Goal: Transaction & Acquisition: Book appointment/travel/reservation

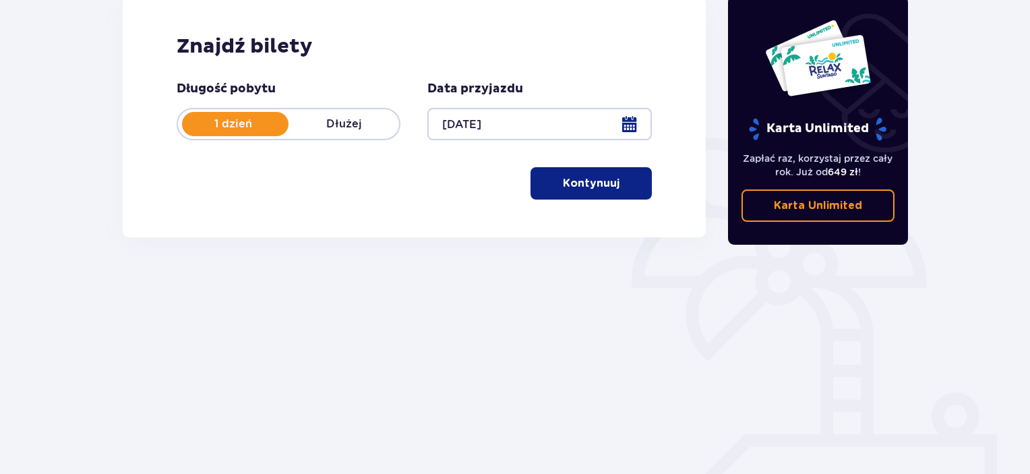
scroll to position [213, 0]
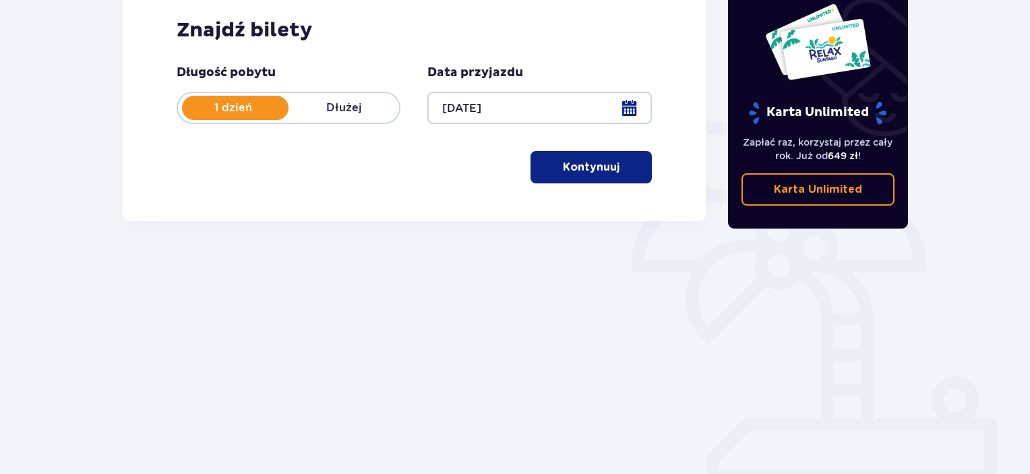
click at [597, 162] on p "Kontynuuj" at bounding box center [591, 167] width 57 height 15
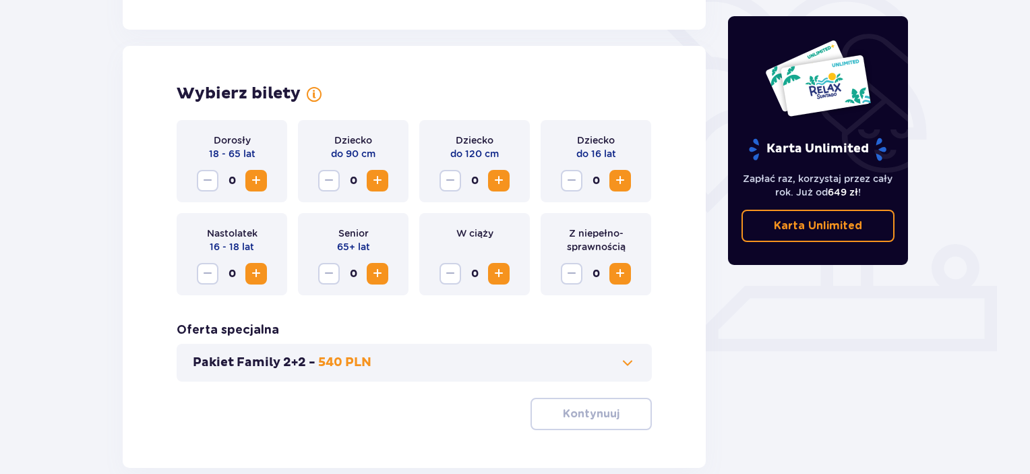
scroll to position [375, 0]
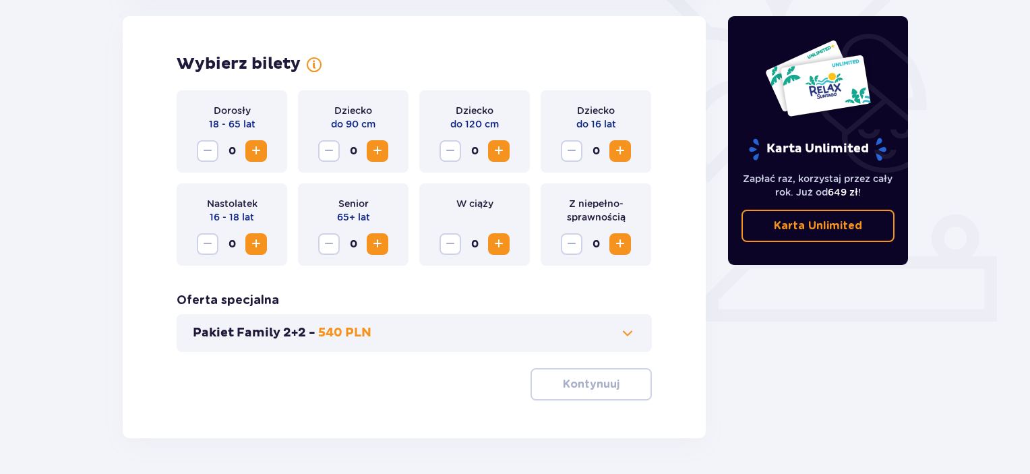
click at [615, 150] on span "Zwiększ" at bounding box center [620, 151] width 16 height 16
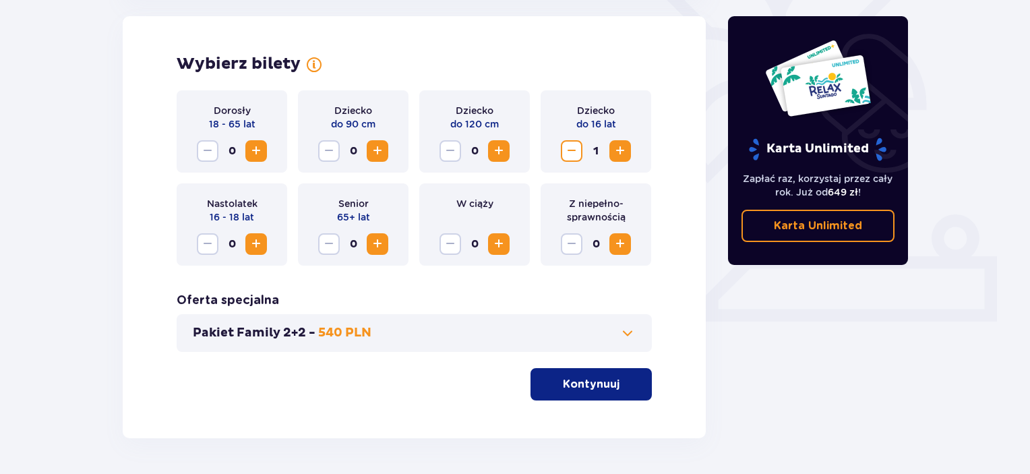
click at [253, 152] on span "Zwiększ" at bounding box center [256, 151] width 16 height 16
click at [624, 385] on span "button" at bounding box center [622, 384] width 16 height 16
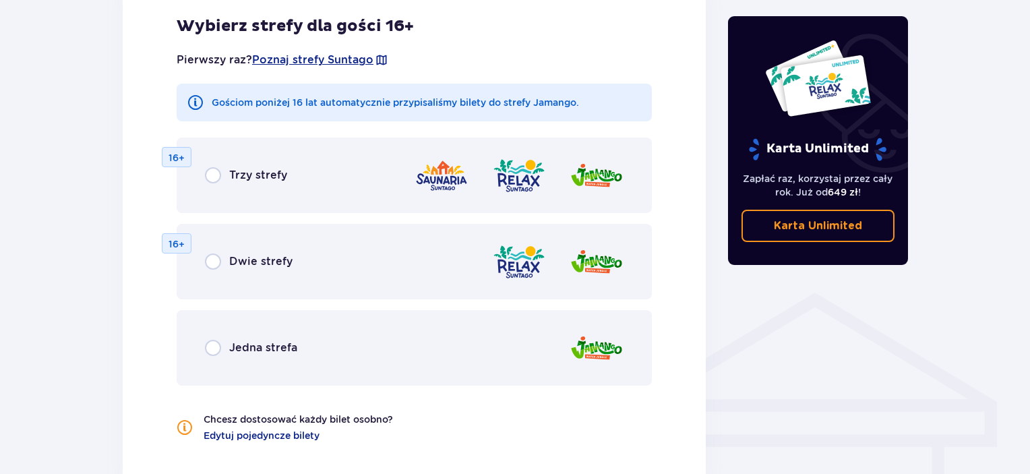
scroll to position [803, 0]
click at [218, 345] on input "radio" at bounding box center [213, 347] width 16 height 16
radio input "true"
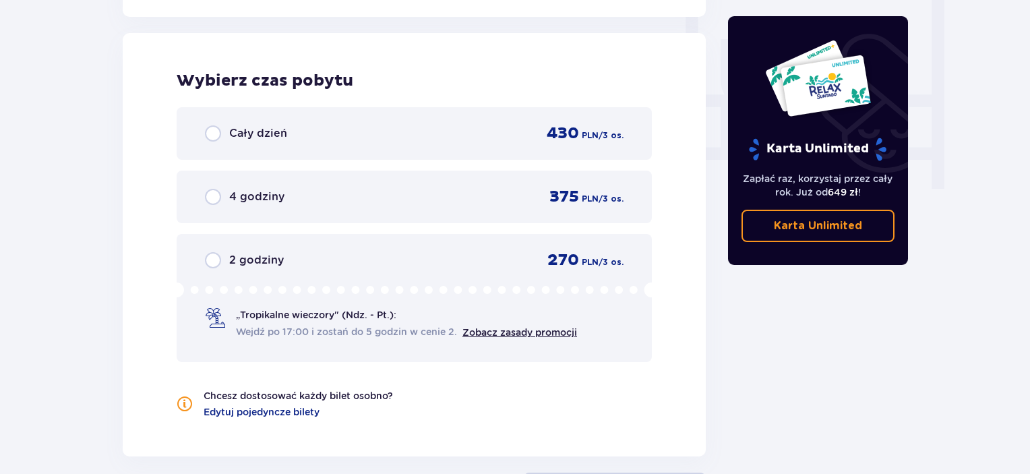
scroll to position [1266, 0]
click at [220, 129] on input "radio" at bounding box center [213, 133] width 16 height 16
radio input "true"
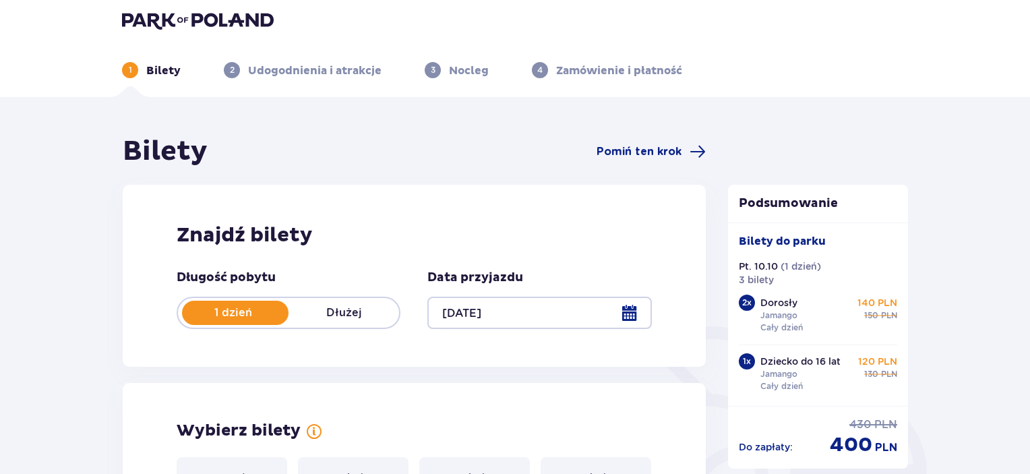
scroll to position [0, 0]
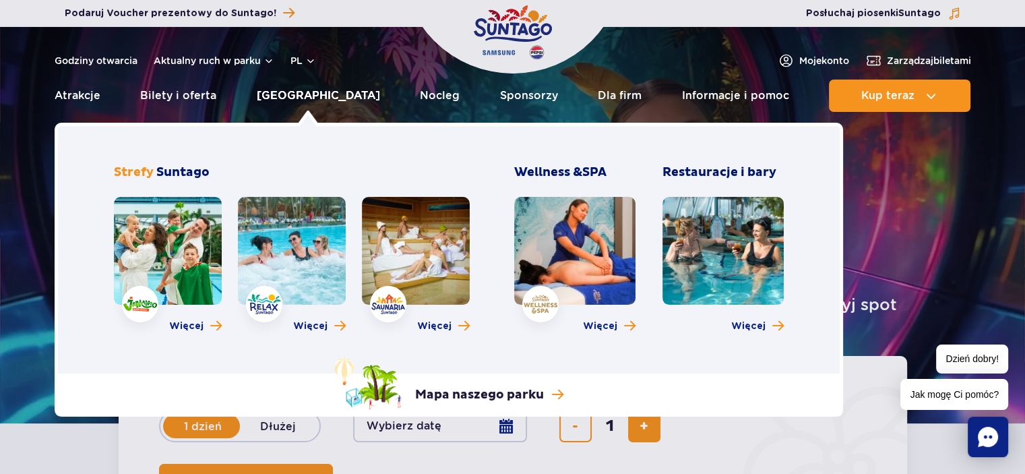
click at [311, 98] on link "[GEOGRAPHIC_DATA]" at bounding box center [318, 96] width 123 height 32
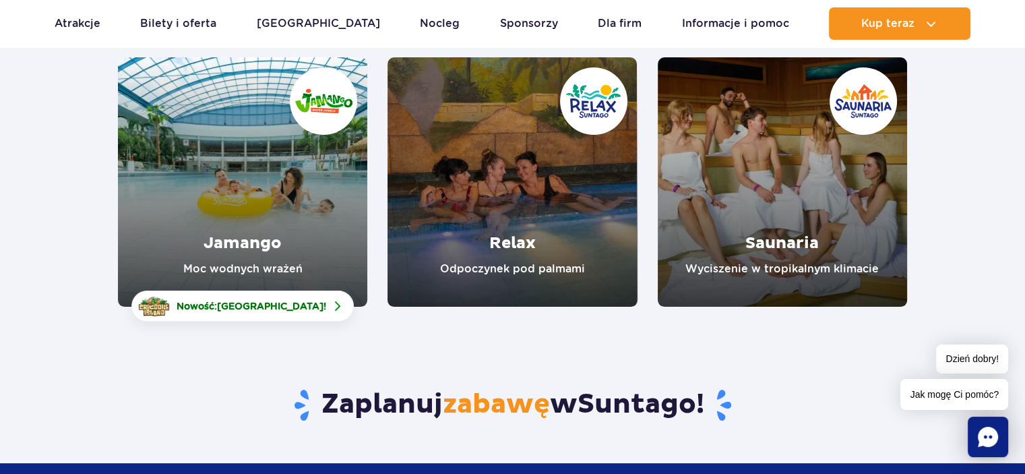
scroll to position [202, 0]
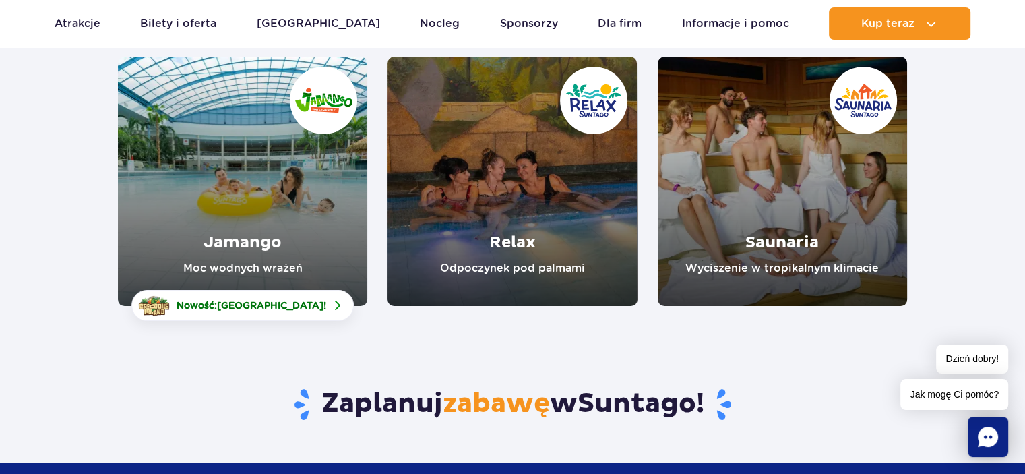
click at [217, 191] on link "Jamango" at bounding box center [242, 181] width 249 height 249
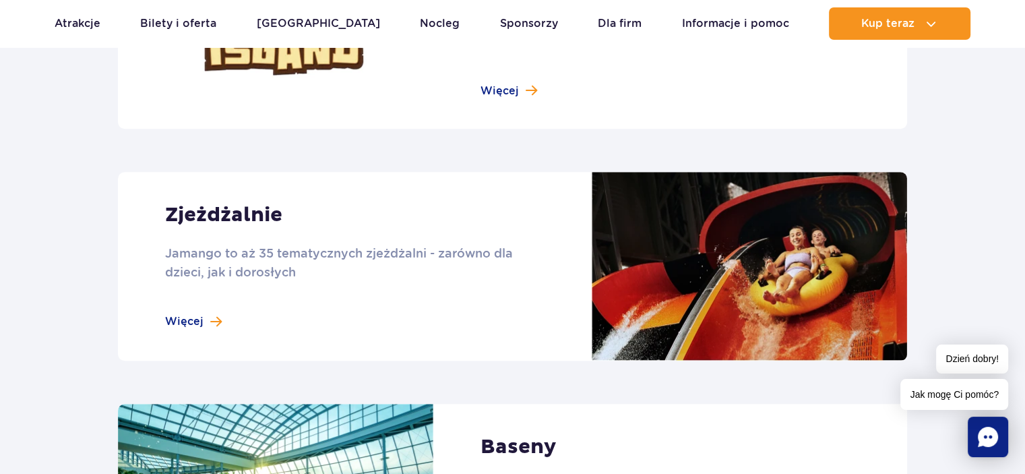
scroll to position [1118, 0]
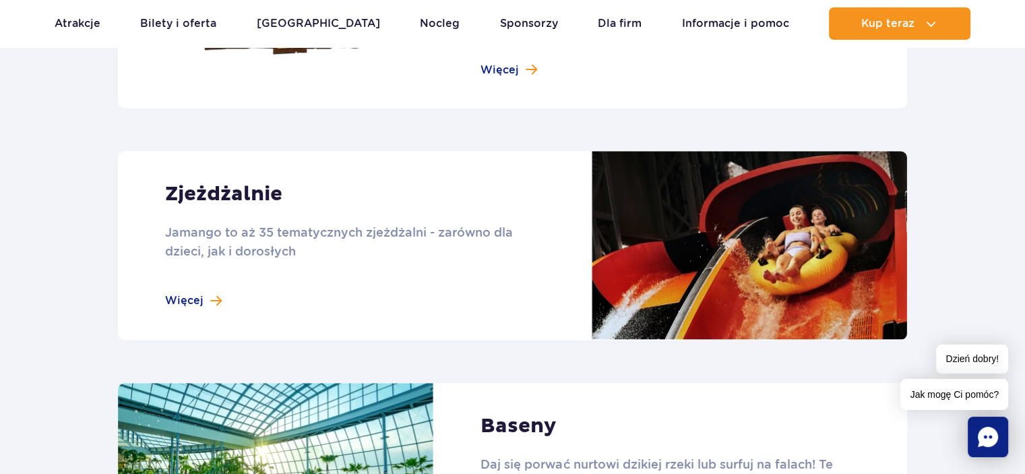
click at [210, 295] on link at bounding box center [512, 245] width 789 height 189
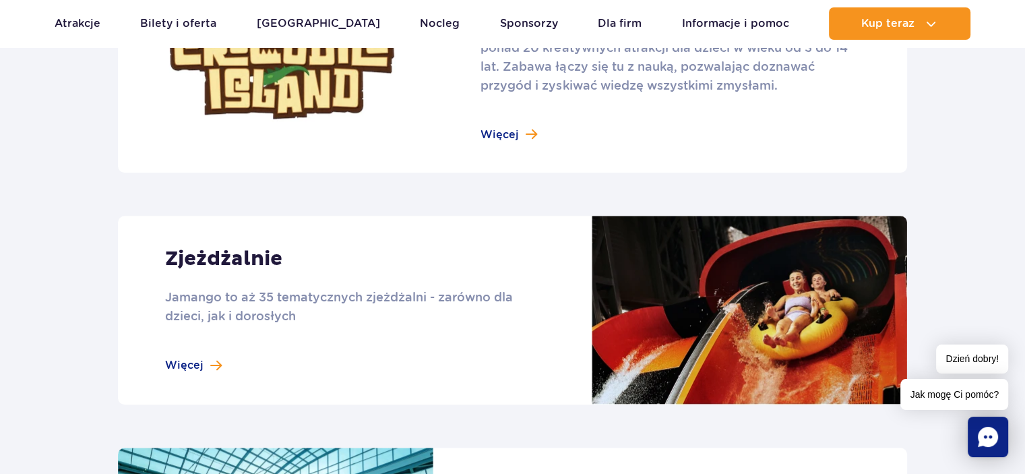
scroll to position [1050, 0]
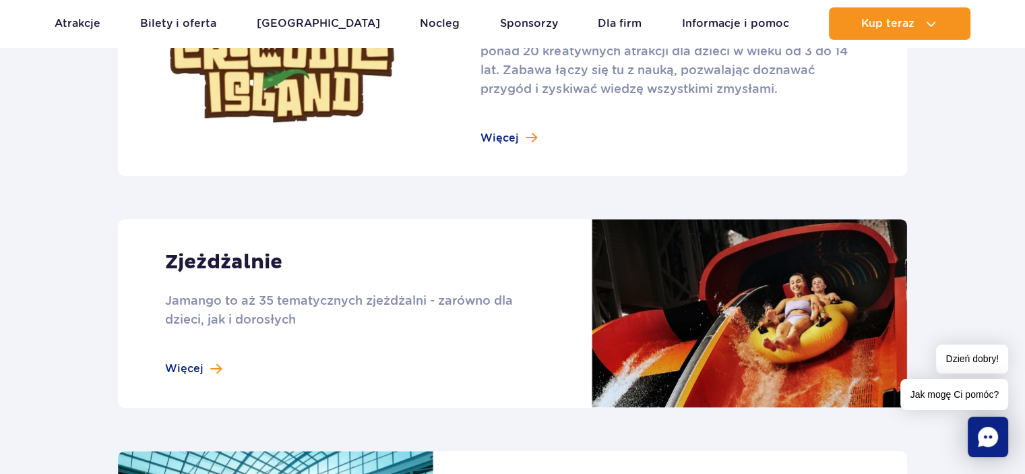
click at [181, 367] on link at bounding box center [512, 313] width 789 height 189
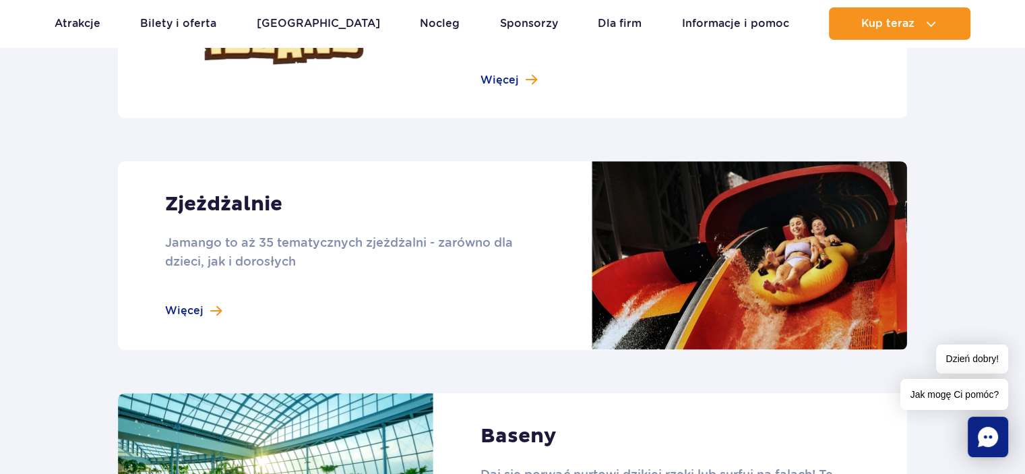
scroll to position [1118, 0]
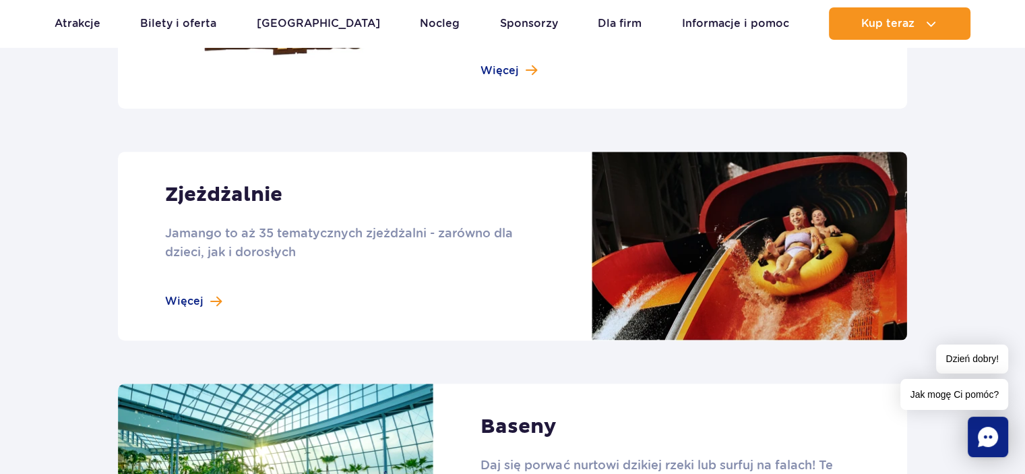
click at [200, 300] on link at bounding box center [512, 246] width 789 height 189
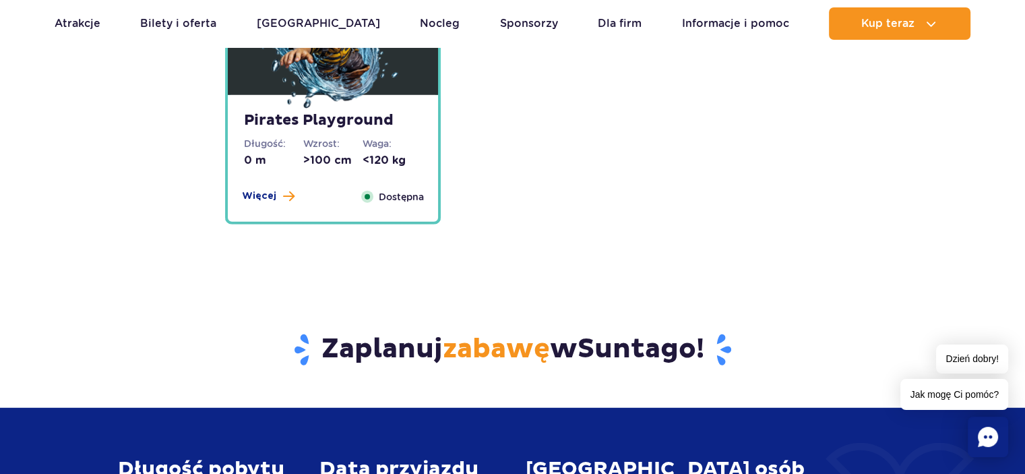
scroll to position [3457, 0]
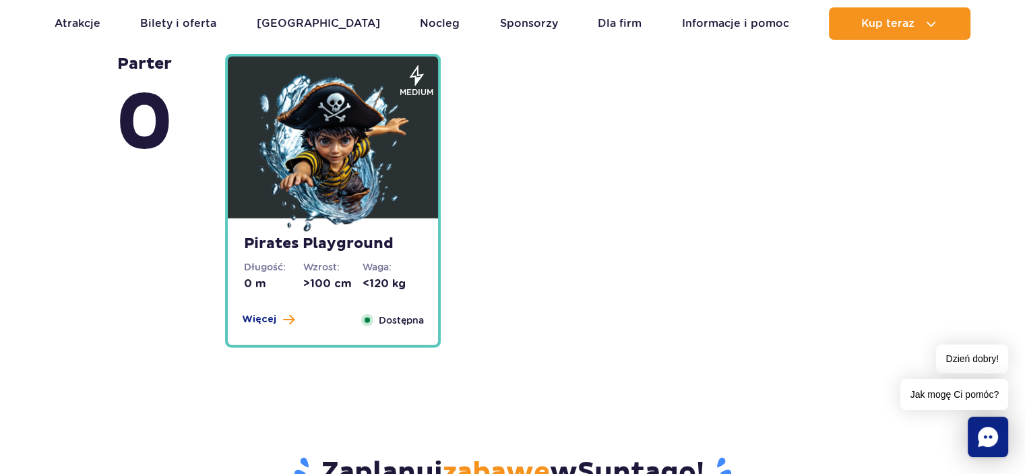
click at [372, 212] on img at bounding box center [333, 154] width 162 height 162
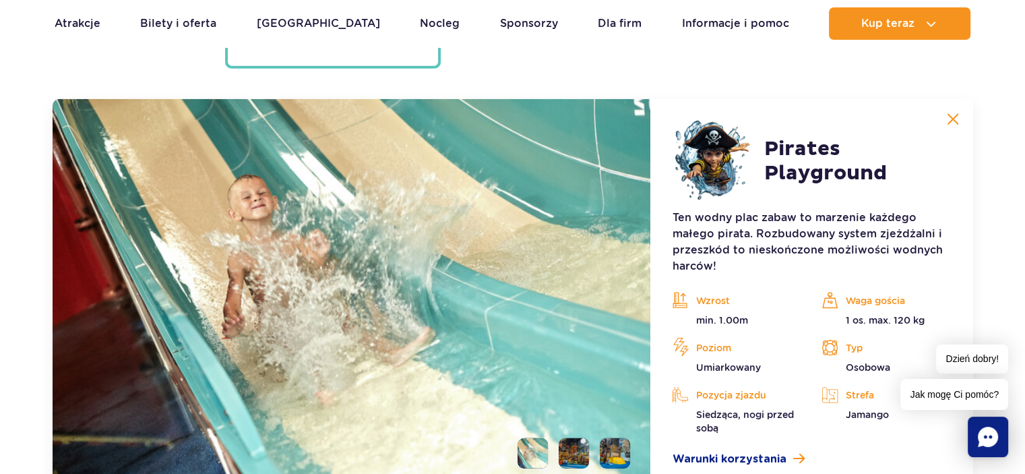
scroll to position [3754, 0]
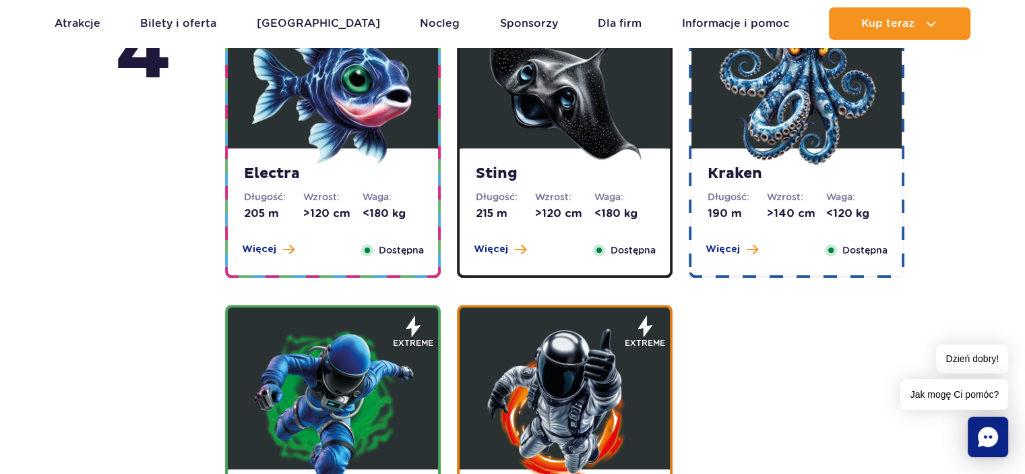
scroll to position [1257, 0]
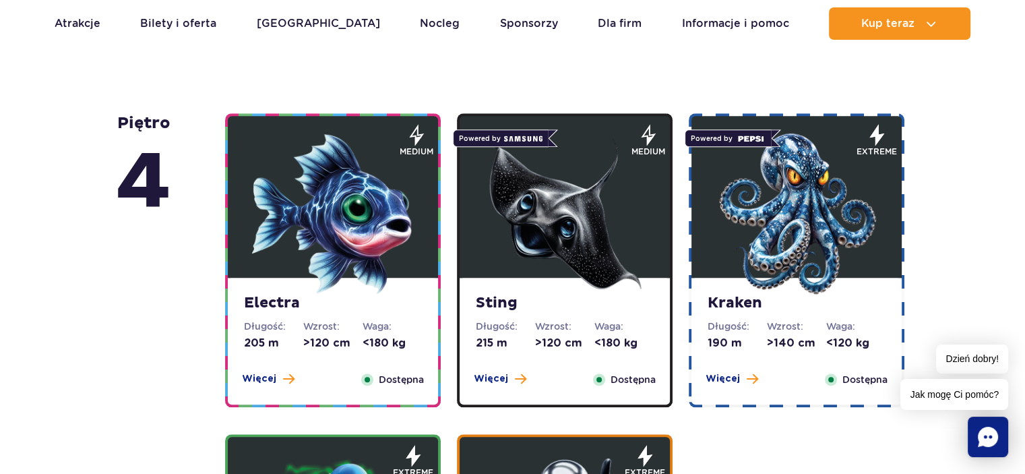
click at [609, 241] on img at bounding box center [565, 214] width 162 height 162
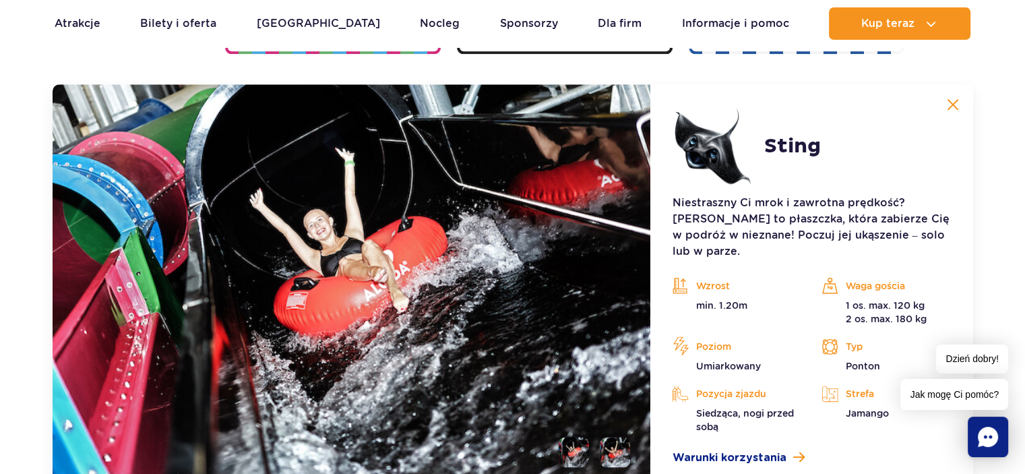
scroll to position [1613, 0]
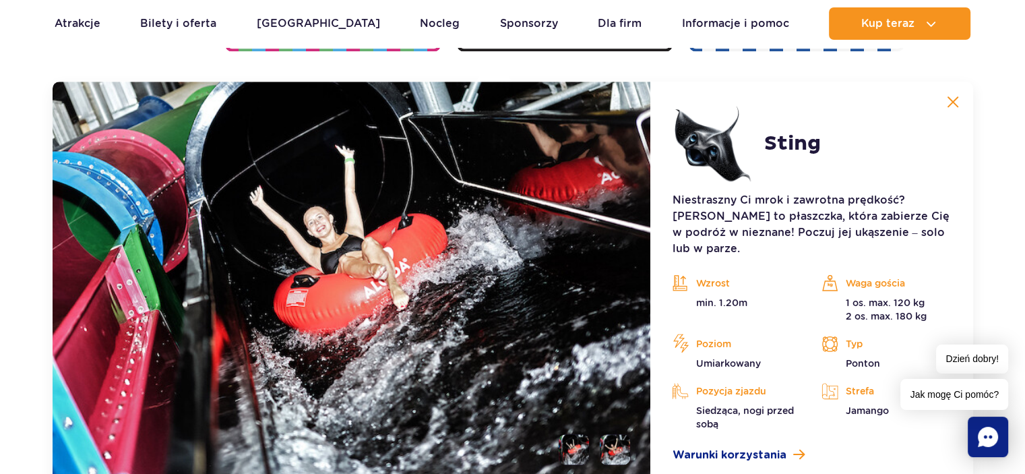
click at [559, 238] on img at bounding box center [352, 283] width 599 height 403
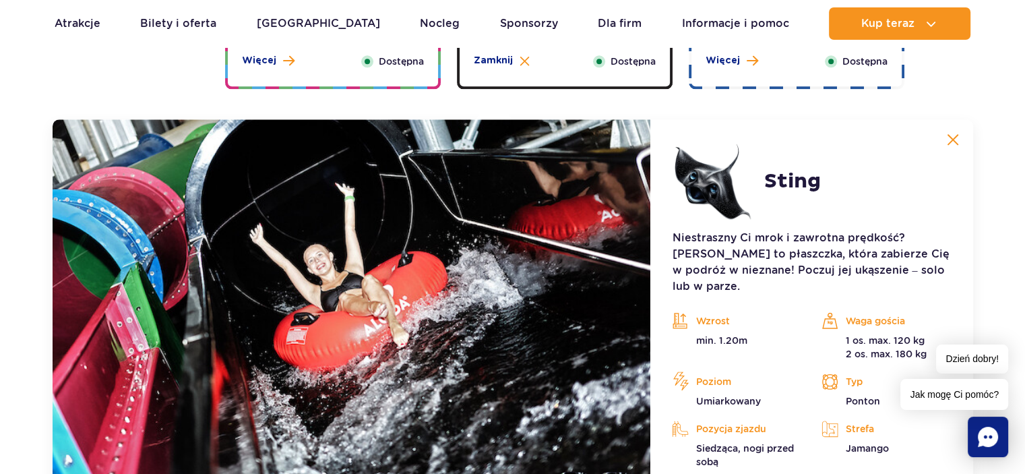
scroll to position [1545, 0]
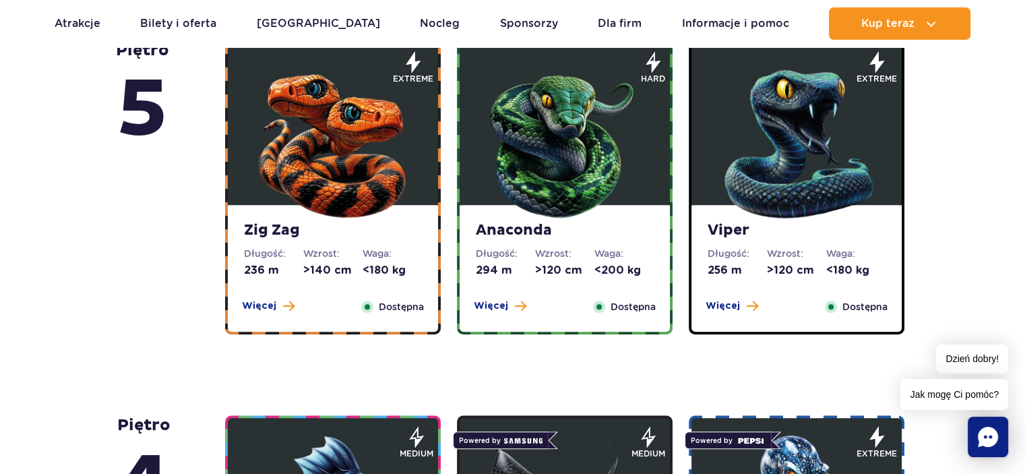
scroll to position [961, 0]
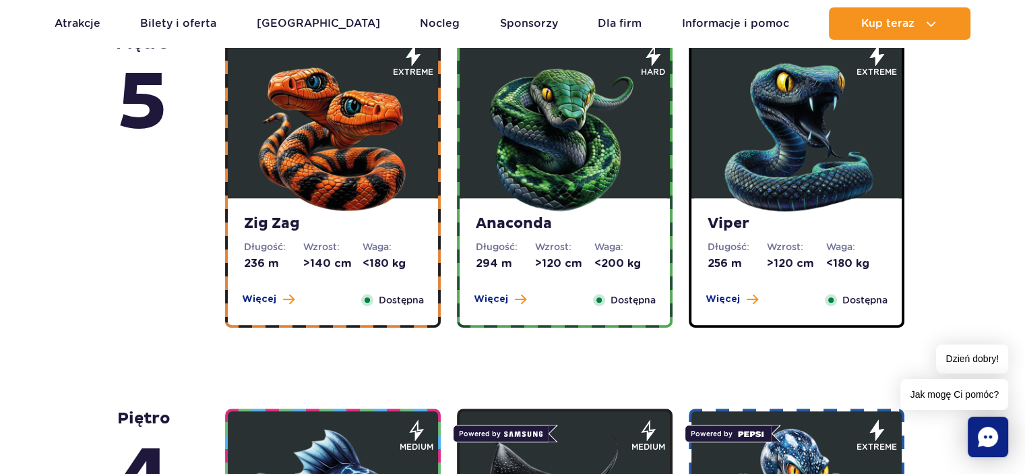
click at [813, 169] on img at bounding box center [797, 134] width 162 height 162
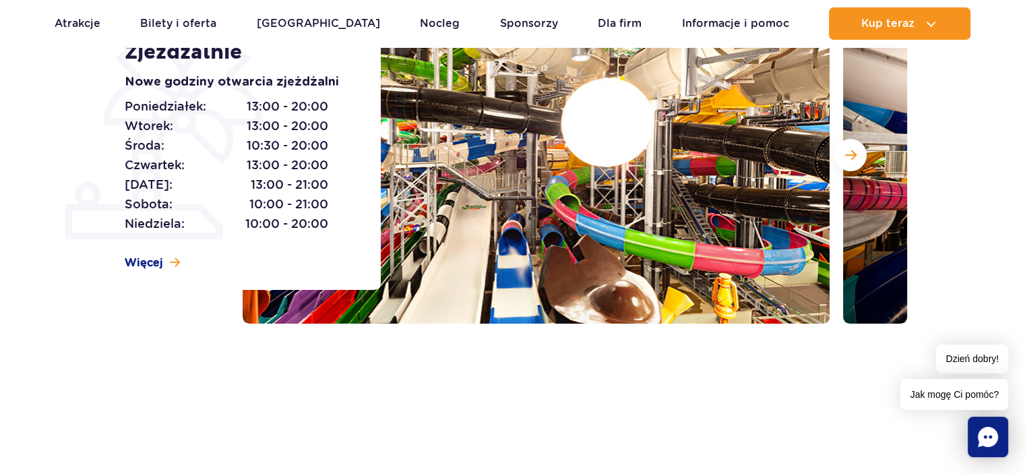
scroll to position [46, 0]
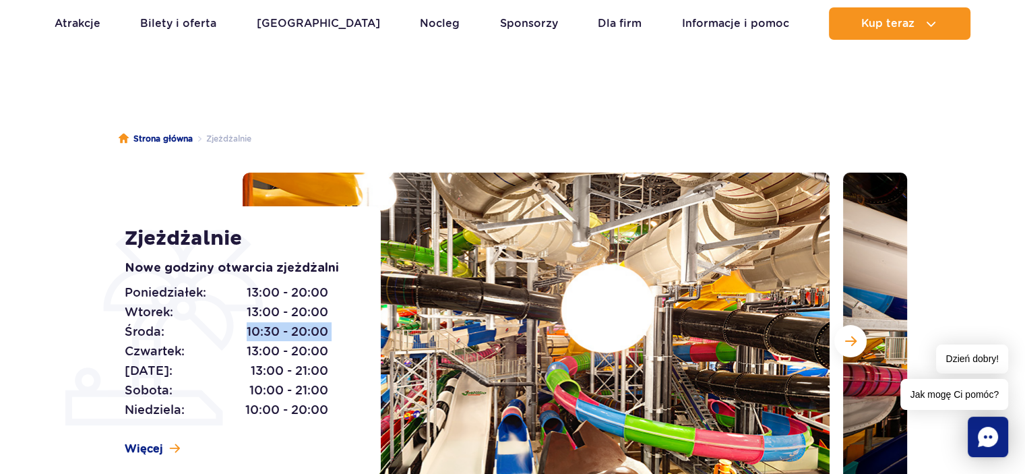
drag, startPoint x: 245, startPoint y: 329, endPoint x: 329, endPoint y: 334, distance: 83.8
click at [329, 334] on div "[DATE]: 13:00 - 20:00 [DATE]: 13:00 - 20:00 [DATE]: 10:30 - 20:00 [DATE]: 13:00…" at bounding box center [238, 351] width 226 height 137
